Goal: Information Seeking & Learning: Learn about a topic

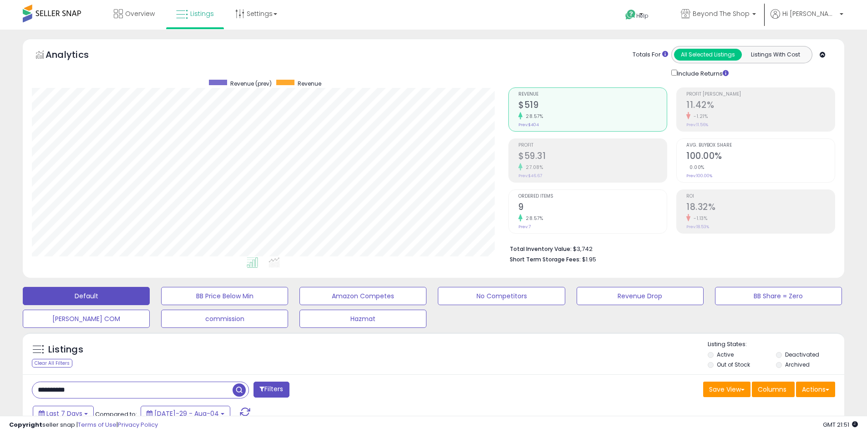
select select "**"
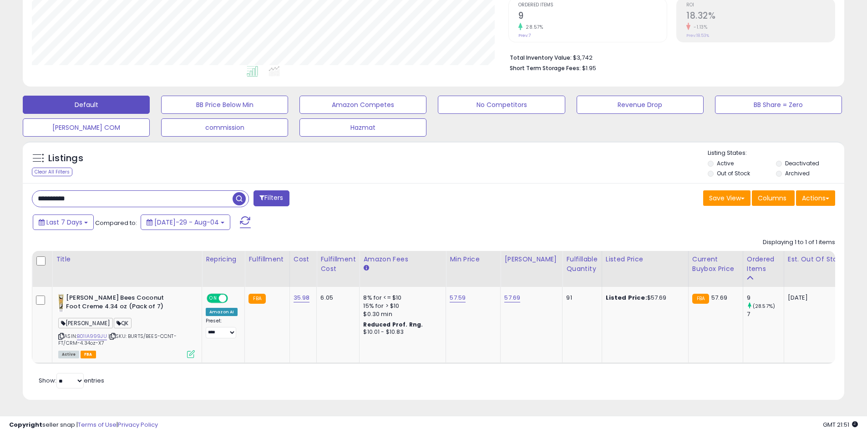
scroll to position [187, 477]
type input "*"
type input "****"
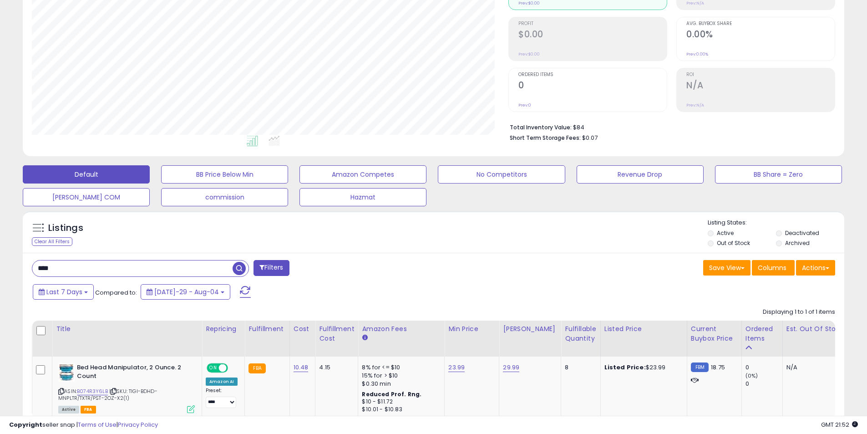
click at [89, 266] on input "****" at bounding box center [132, 268] width 200 height 16
click at [249, 271] on span at bounding box center [241, 268] width 16 height 16
click at [234, 264] on span "button" at bounding box center [239, 268] width 13 height 13
click at [796, 232] on label "Deactivated" at bounding box center [802, 233] width 34 height 8
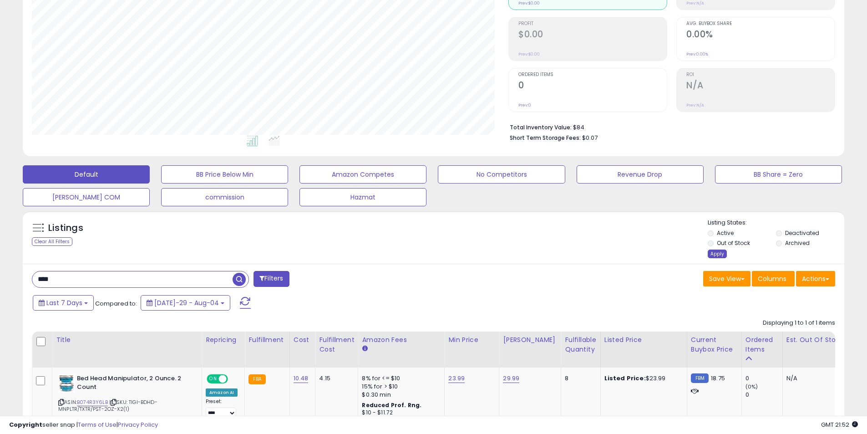
click at [711, 254] on div "Apply" at bounding box center [717, 253] width 19 height 9
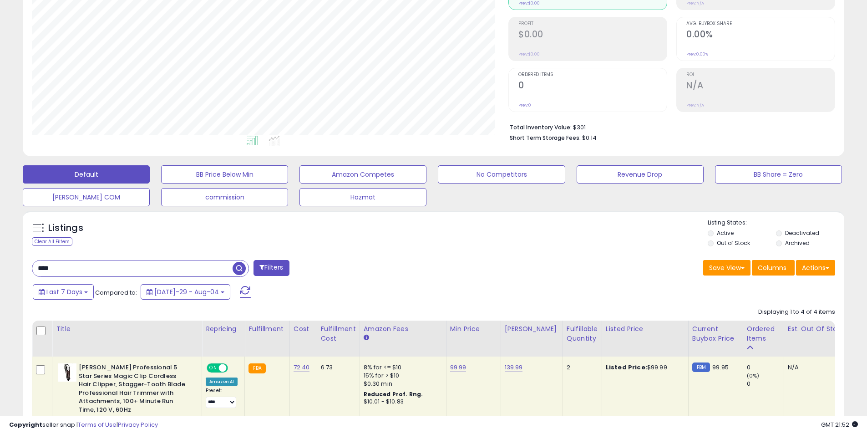
click at [866, 354] on div "**********" at bounding box center [433, 360] width 867 height 905
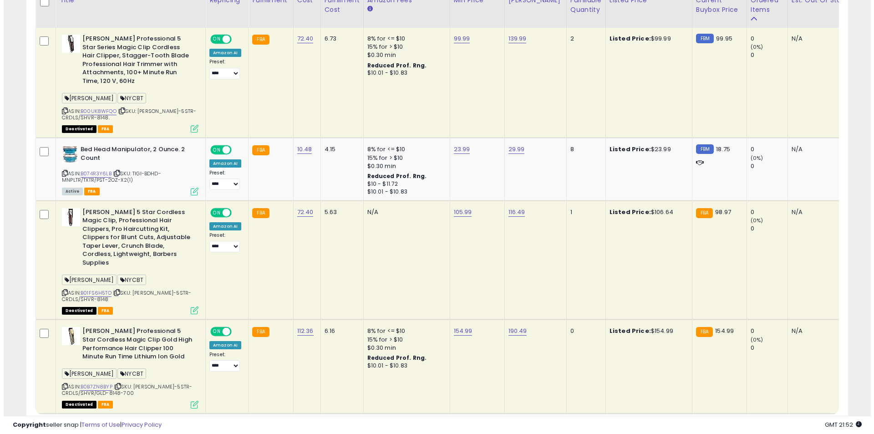
scroll to position [490, 0]
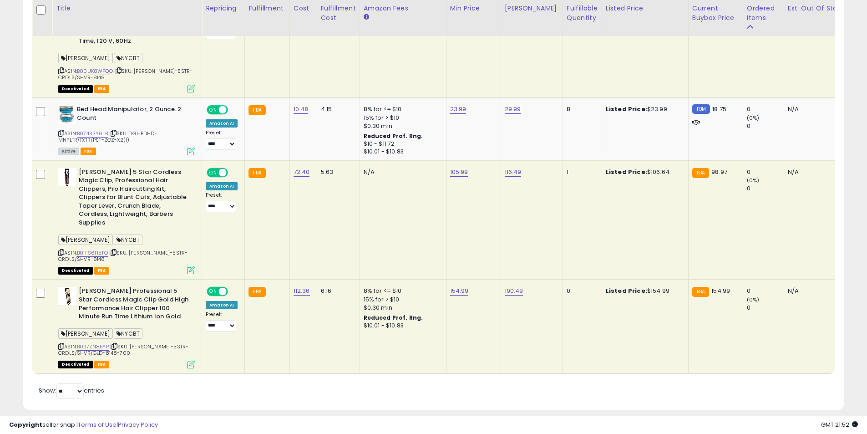
click at [190, 84] on td "[PERSON_NAME] Professional 5 Star Series Magic Clip Cordless Hair Clipper, Stag…" at bounding box center [127, 43] width 150 height 110
click at [196, 86] on td "[PERSON_NAME] Professional 5 Star Series Magic Clip Cordless Hair Clipper, Stag…" at bounding box center [127, 43] width 150 height 110
click at [184, 85] on div "Deactivated FBA" at bounding box center [126, 88] width 137 height 6
click at [193, 85] on icon at bounding box center [191, 89] width 8 height 8
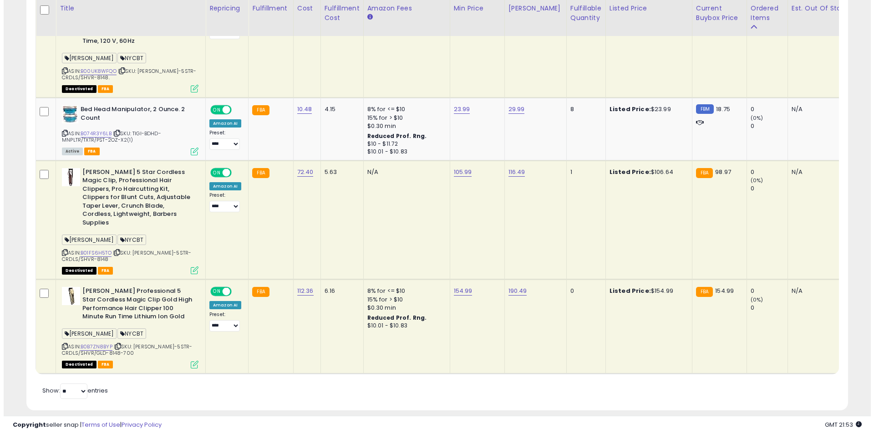
scroll to position [187, 481]
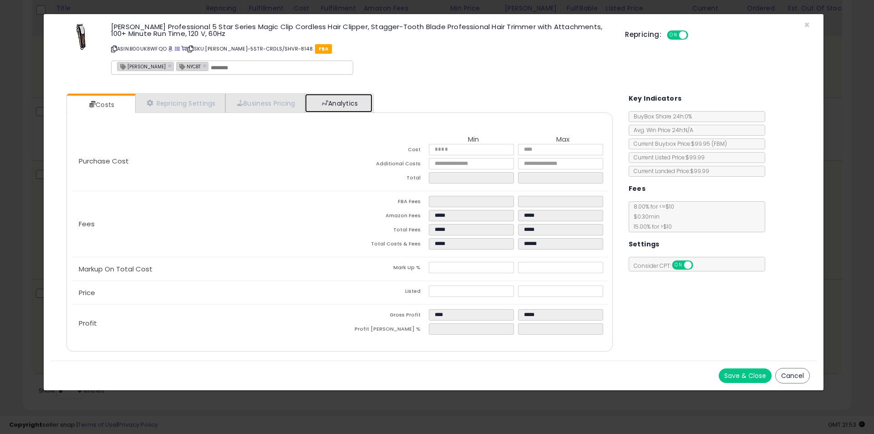
click at [337, 101] on link "Analytics" at bounding box center [338, 103] width 67 height 19
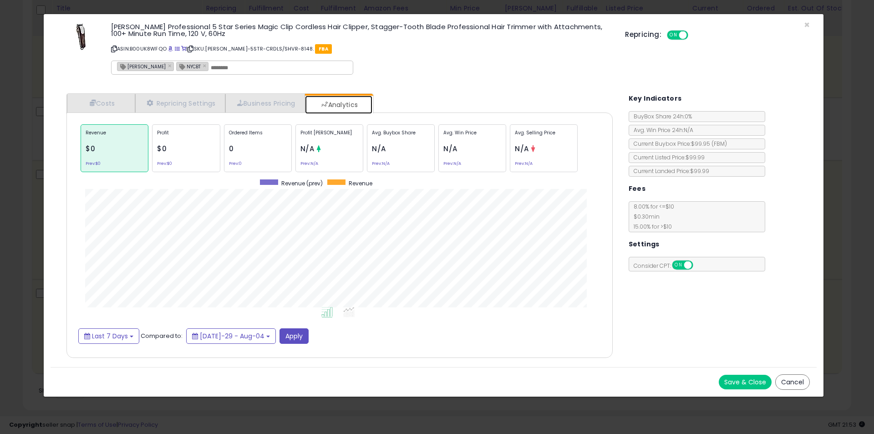
scroll to position [280, 565]
click at [94, 337] on span "Last 7 Days" at bounding box center [110, 335] width 36 height 9
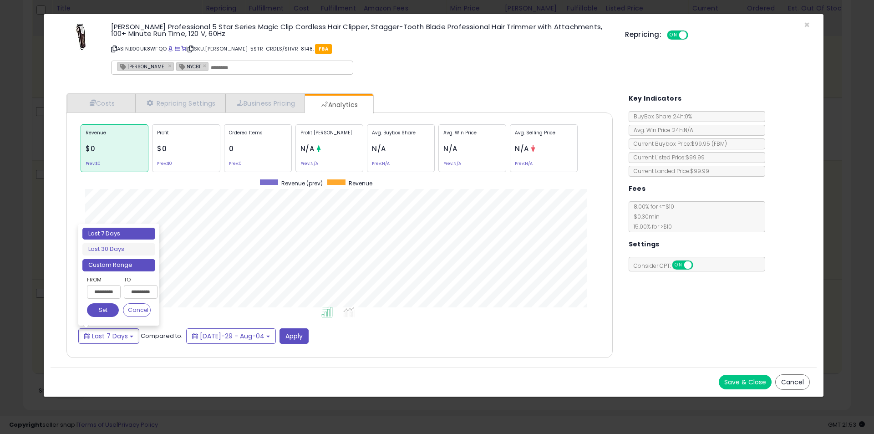
click at [106, 270] on li "Custom Range" at bounding box center [118, 265] width 73 height 12
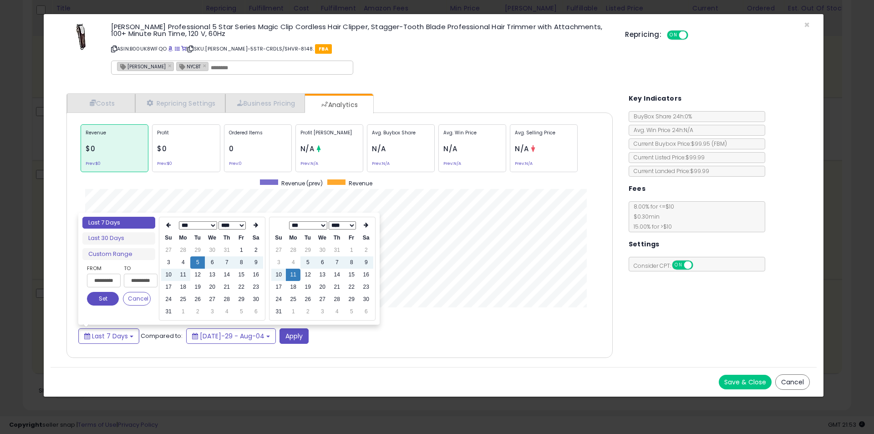
click at [193, 228] on select "*** *** *** *** *** *** *** *** *** *** *** ***" at bounding box center [198, 225] width 38 height 8
type input "**********"
click at [254, 254] on td "1" at bounding box center [256, 250] width 15 height 12
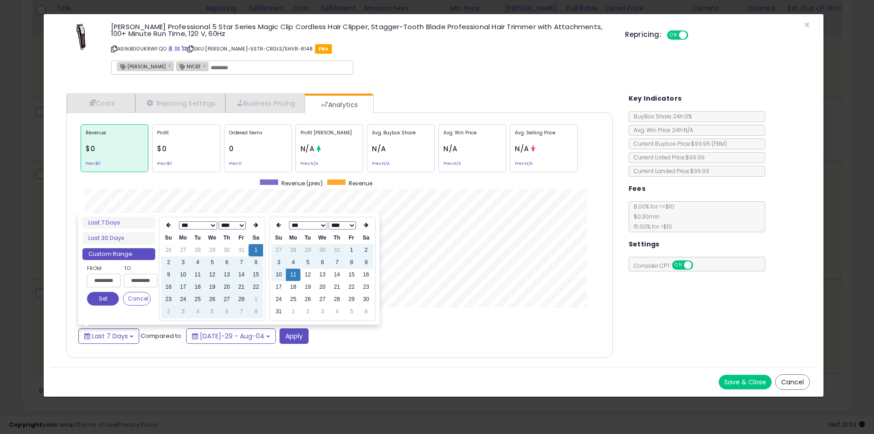
click at [96, 295] on button "Set" at bounding box center [103, 299] width 32 height 14
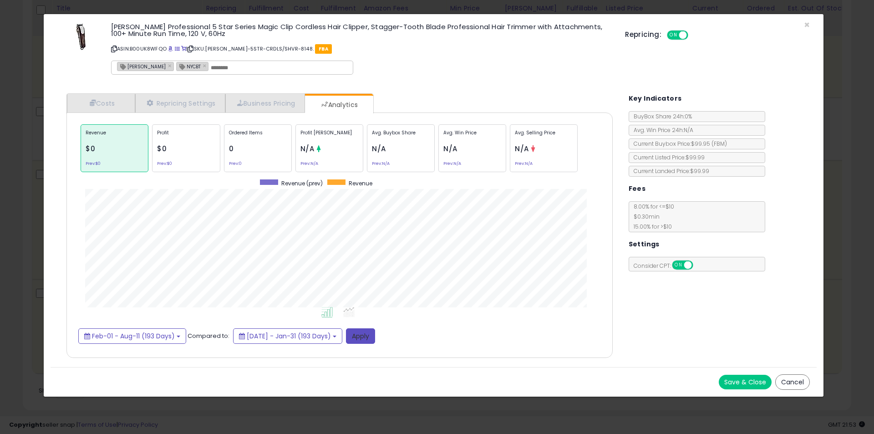
click at [375, 336] on button "Apply" at bounding box center [360, 335] width 29 height 15
click at [98, 330] on button "Feb-01 - Aug-11 (193 Days)" at bounding box center [132, 335] width 108 height 15
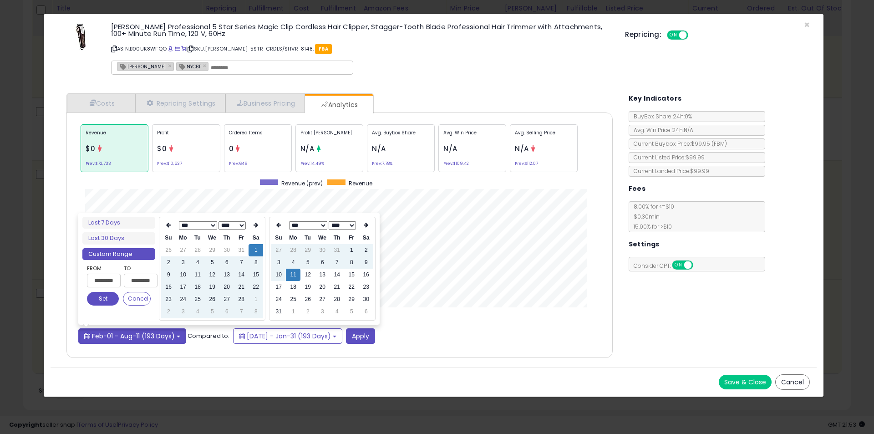
click at [111, 339] on span "Feb-01 - Aug-11 (193 Days)" at bounding box center [133, 335] width 83 height 9
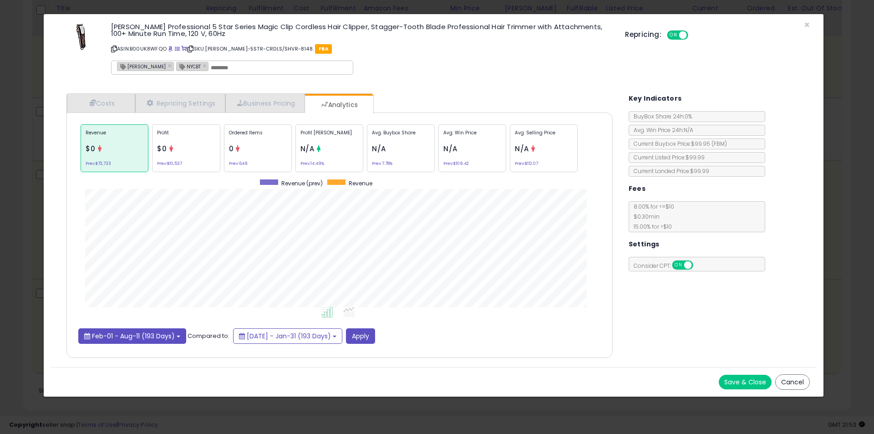
click at [125, 341] on button "Feb-01 - Aug-11 (193 Days)" at bounding box center [132, 335] width 108 height 15
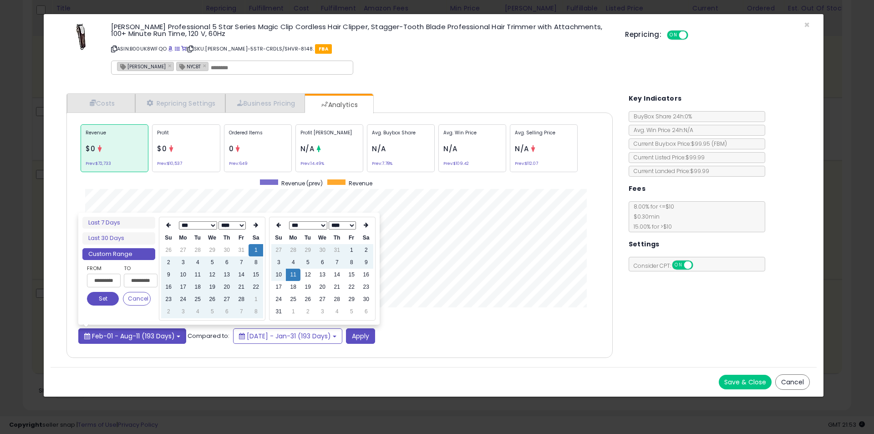
click at [148, 338] on span "Feb-01 - Aug-11 (193 Days)" at bounding box center [133, 335] width 83 height 9
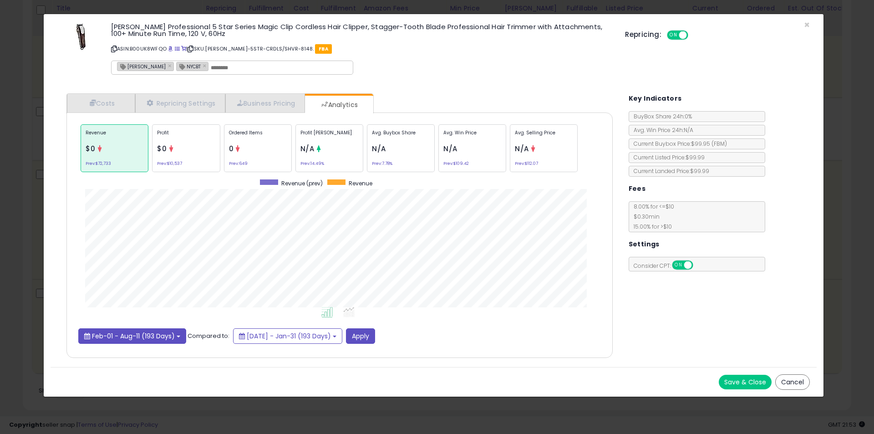
click at [172, 341] on button "Feb-01 - Aug-11 (193 Days)" at bounding box center [132, 335] width 108 height 15
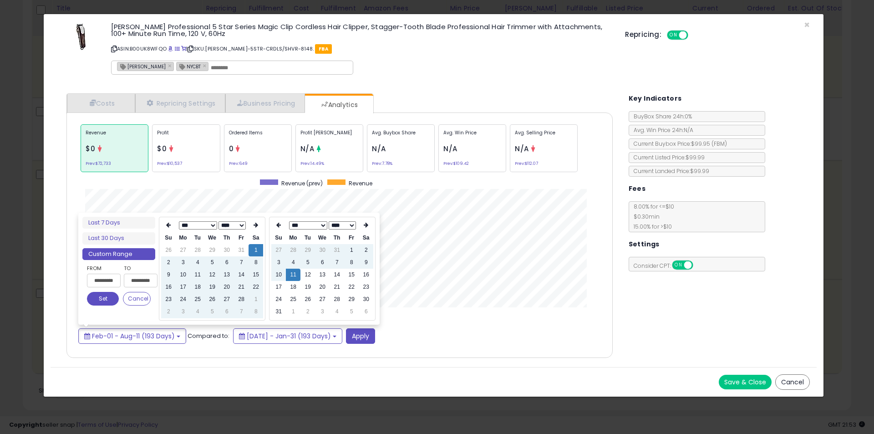
click at [228, 228] on select "**** **** **** **** **** **** **** **** **** **** **** **** **** **** **** ****…" at bounding box center [232, 225] width 27 height 8
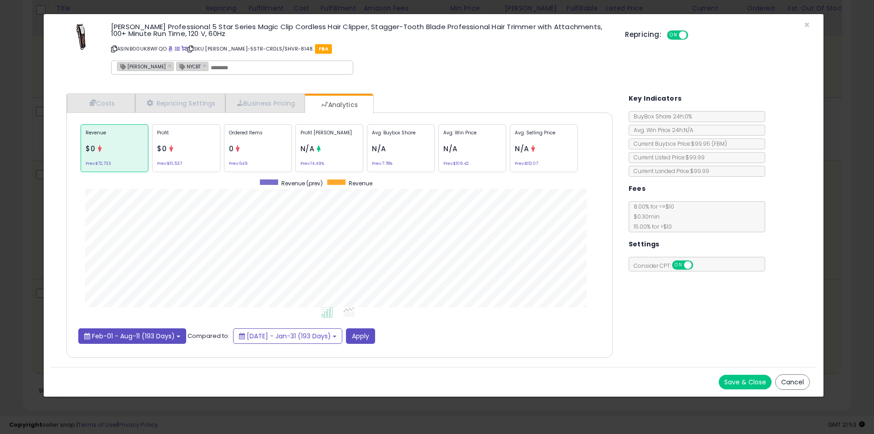
click at [115, 342] on button "Feb-01 - Aug-11 (193 Days)" at bounding box center [132, 335] width 108 height 15
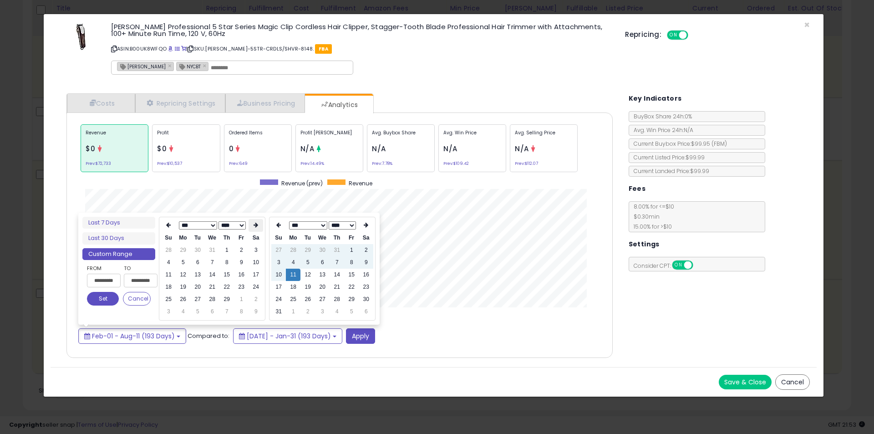
click at [256, 229] on th at bounding box center [256, 225] width 15 height 13
click at [258, 227] on icon at bounding box center [256, 224] width 5 height 5
click at [255, 230] on th at bounding box center [256, 225] width 15 height 13
click at [253, 229] on th at bounding box center [256, 225] width 15 height 13
click at [255, 226] on icon at bounding box center [256, 224] width 5 height 5
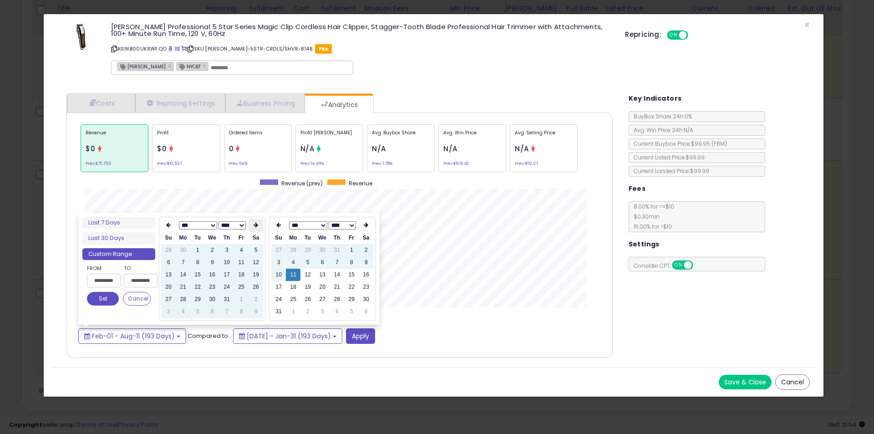
click at [249, 223] on th at bounding box center [256, 225] width 15 height 13
click at [254, 228] on icon at bounding box center [256, 224] width 5 height 5
click at [178, 305] on td "23" at bounding box center [183, 299] width 15 height 12
click at [202, 300] on td "24" at bounding box center [197, 299] width 15 height 12
click at [249, 227] on th at bounding box center [256, 225] width 15 height 13
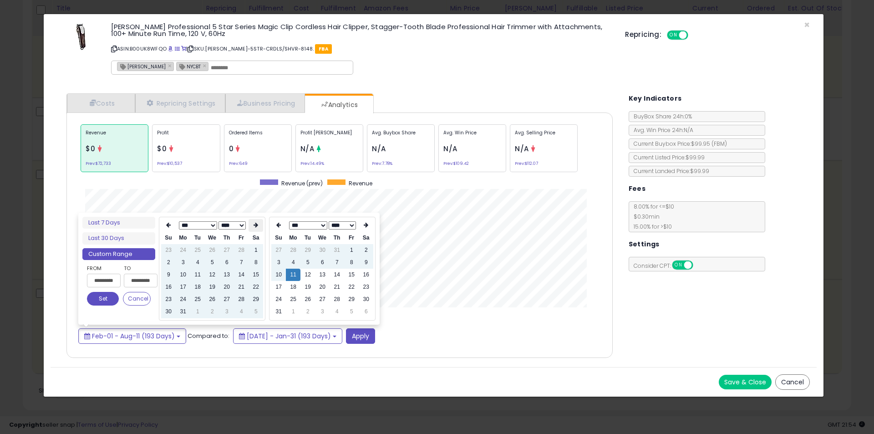
click at [255, 227] on icon at bounding box center [256, 224] width 5 height 5
click at [167, 223] on icon at bounding box center [168, 224] width 5 height 5
click at [254, 227] on icon at bounding box center [256, 224] width 5 height 5
click at [208, 293] on td "23" at bounding box center [212, 287] width 15 height 12
click at [183, 307] on td "5" at bounding box center [183, 311] width 15 height 12
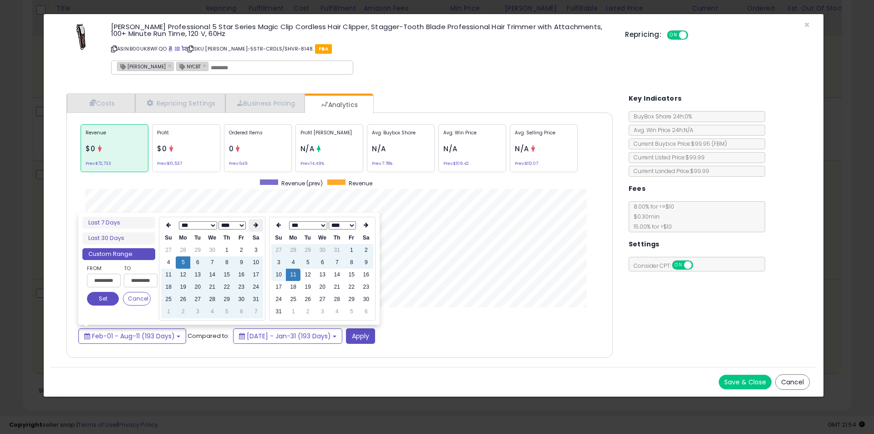
click at [253, 223] on th at bounding box center [256, 225] width 15 height 13
click at [254, 222] on th at bounding box center [256, 225] width 15 height 13
click at [244, 297] on td "1" at bounding box center [241, 299] width 15 height 12
type input "**********"
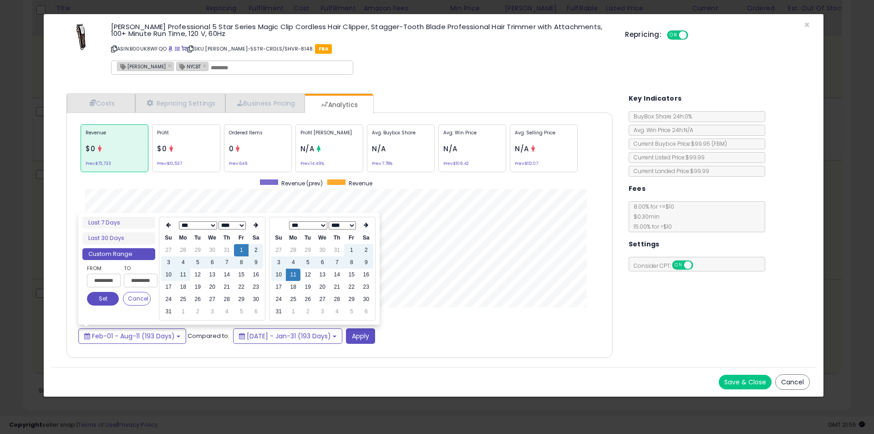
click at [380, 345] on div "Purchase Cost Min Max Cost ***** ***** Additional Costs Total Fees" at bounding box center [339, 234] width 546 height 245
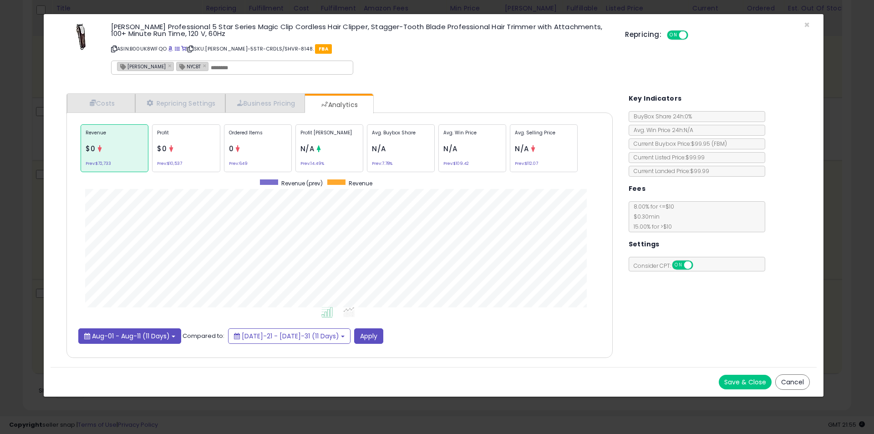
click at [131, 341] on button "Aug-01 - Aug-11 (11 Days)" at bounding box center [129, 335] width 103 height 15
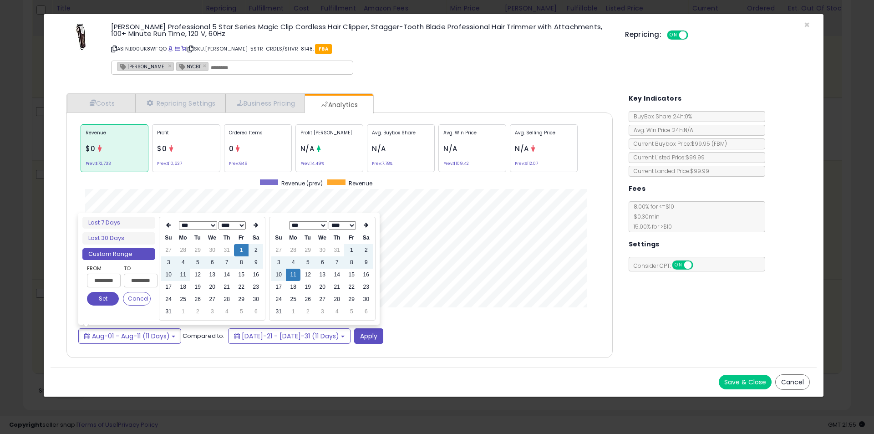
click at [226, 229] on select "**** **** **** **** **** **** **** **** **** **** **** **** **** **** **** ****…" at bounding box center [232, 225] width 27 height 8
type input "**********"
click at [224, 250] on td "1" at bounding box center [226, 250] width 15 height 12
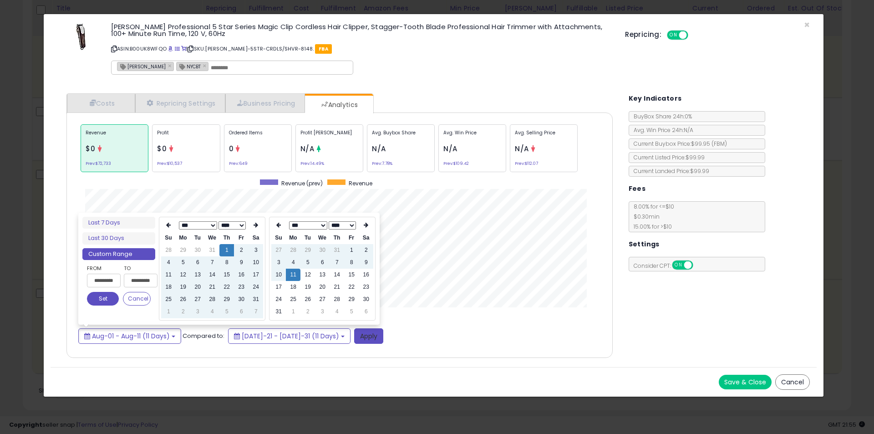
click at [347, 338] on div "Aug-01 - Aug-11 (11 Days) Compared to: [DATE]-21 - [DATE]-31 (11 Days) Apply" at bounding box center [339, 335] width 522 height 15
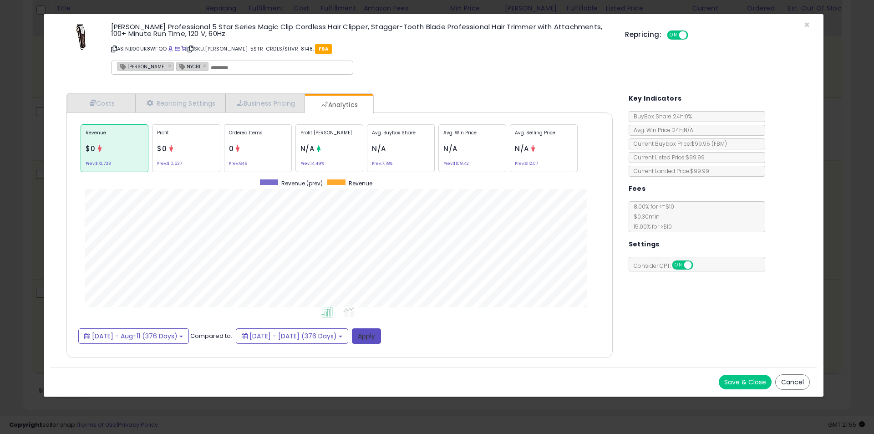
click at [381, 332] on button "Apply" at bounding box center [366, 335] width 29 height 15
